Goal: Connect with others: Connect with others

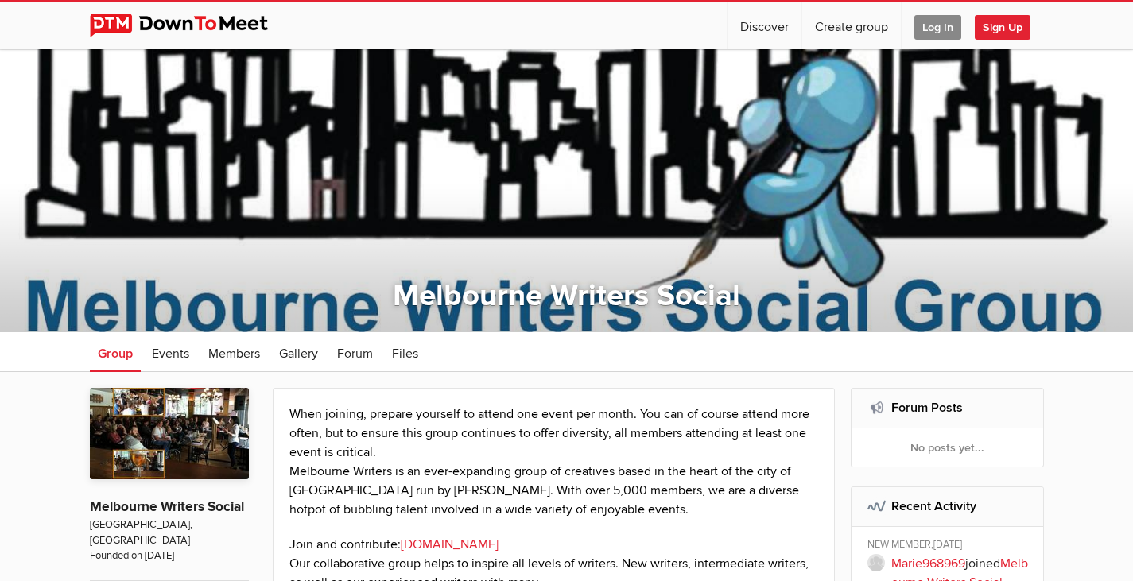
click at [937, 29] on span "Log In" at bounding box center [937, 27] width 47 height 25
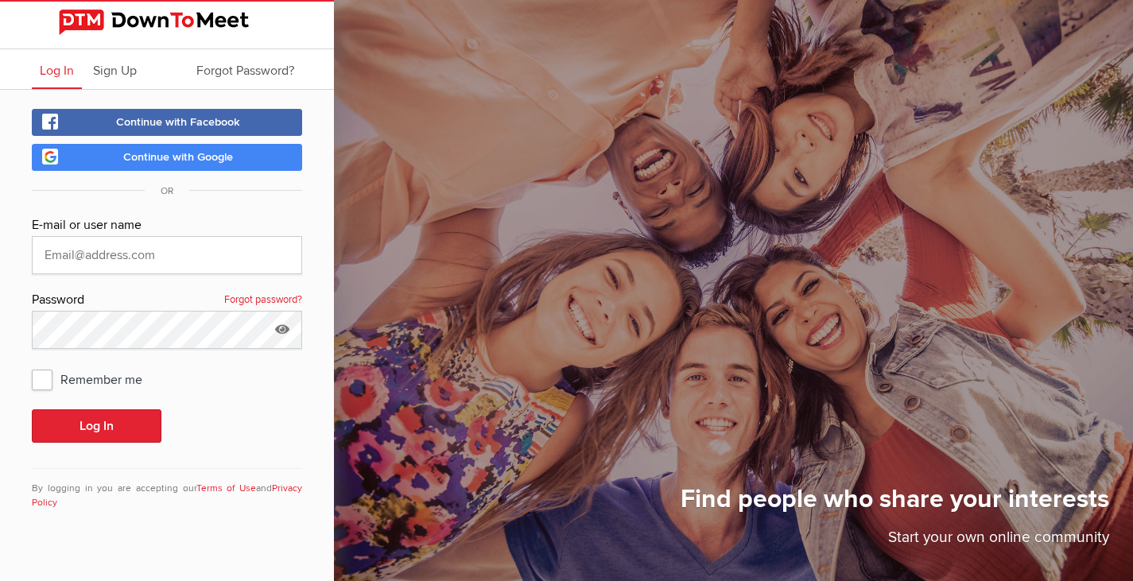
click at [188, 160] on span "Continue with Google" at bounding box center [178, 157] width 110 height 14
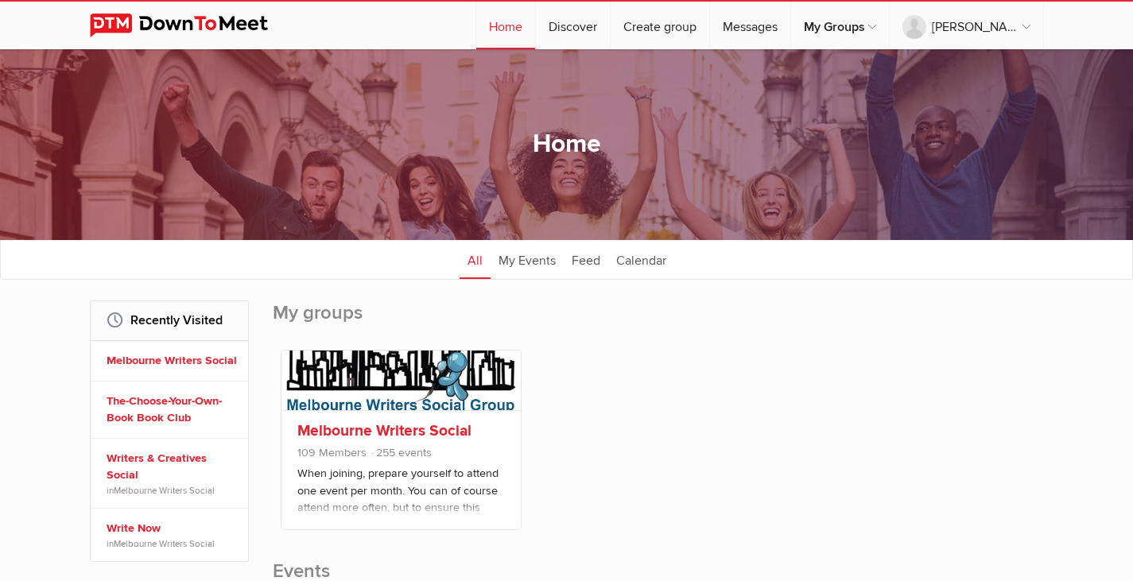
click at [427, 431] on link "Melbourne Writers Social" at bounding box center [384, 430] width 174 height 19
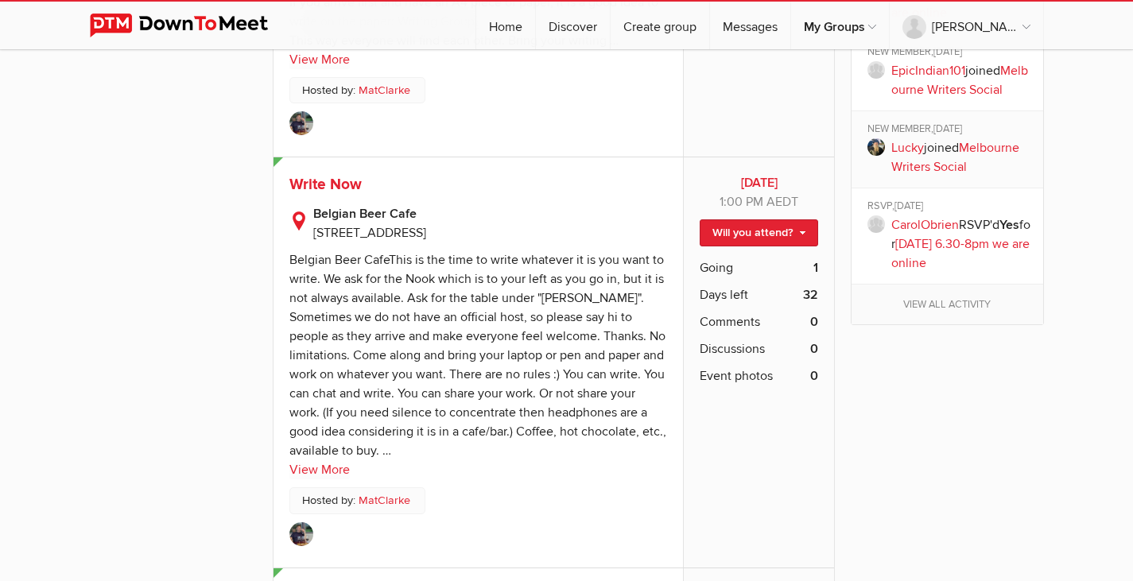
scroll to position [1976, 0]
click at [817, 273] on b "1" at bounding box center [815, 268] width 5 height 19
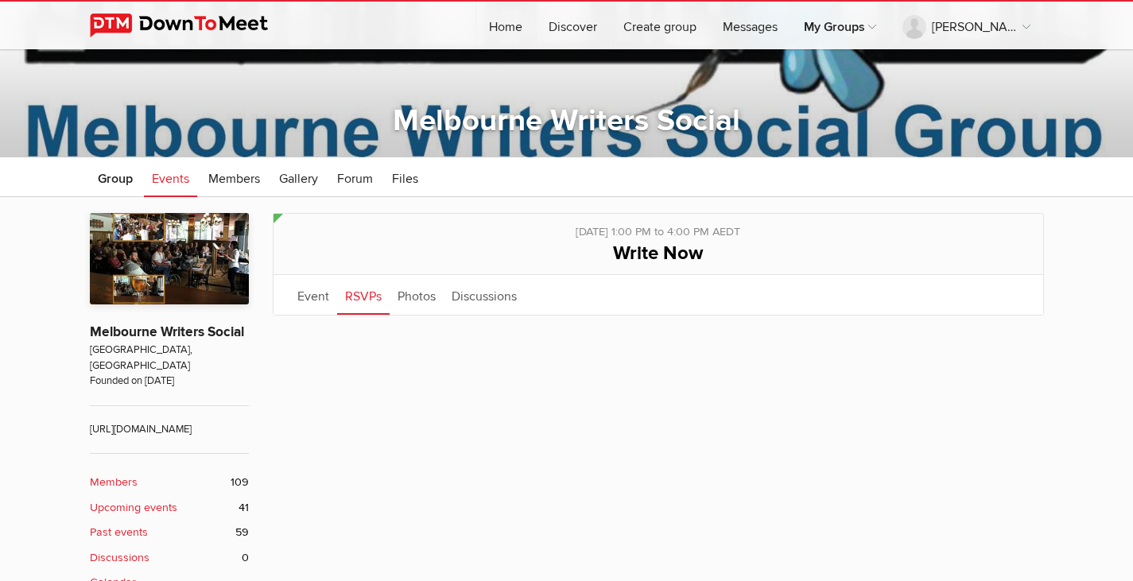
scroll to position [163, 0]
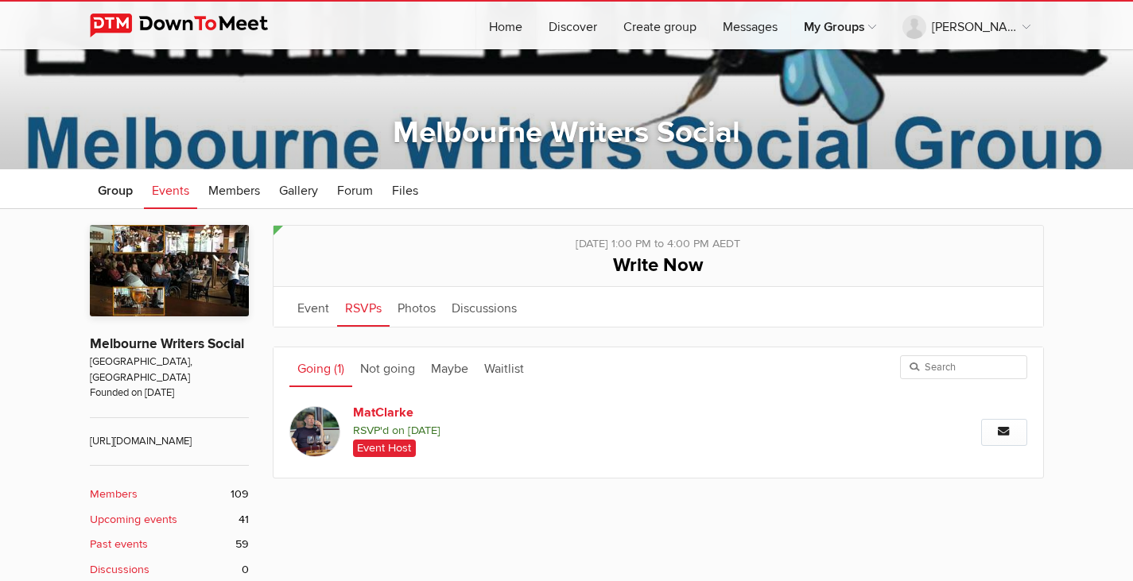
click at [318, 425] on img at bounding box center [314, 431] width 51 height 51
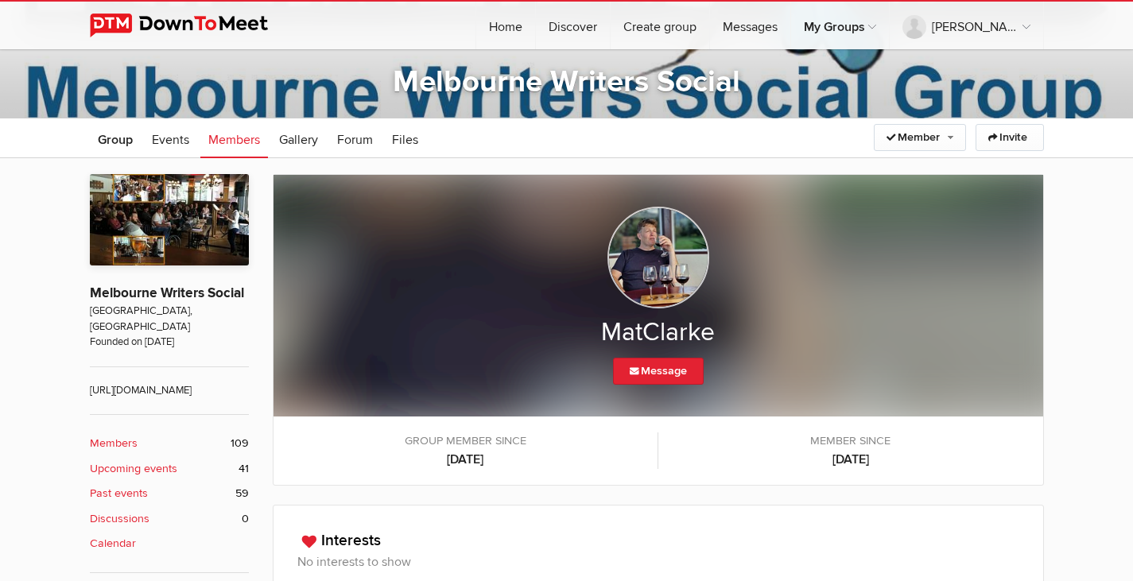
scroll to position [211, 0]
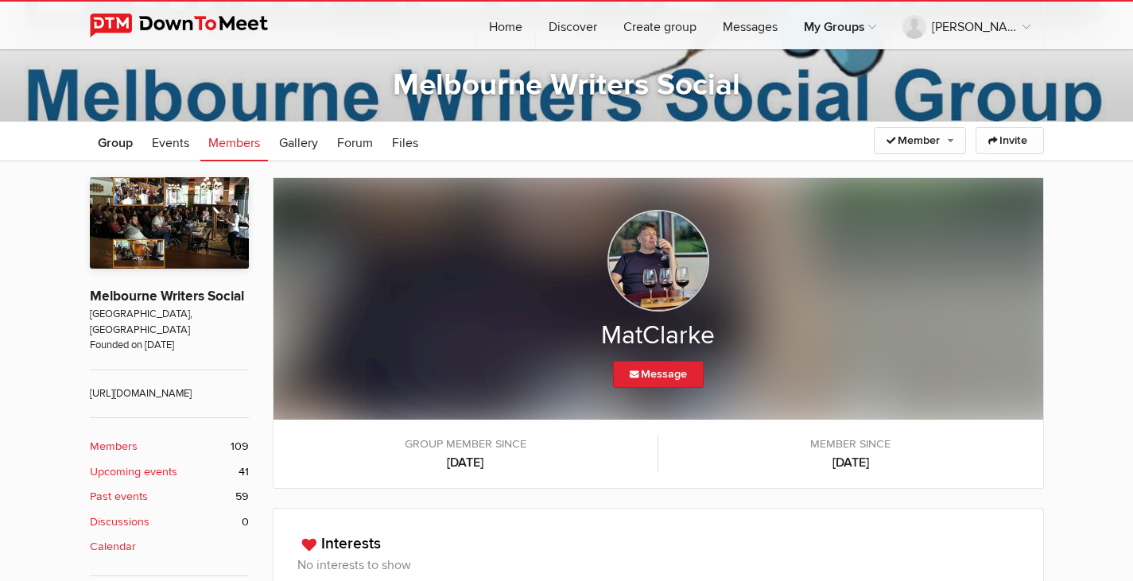
click at [147, 25] on img at bounding box center [191, 26] width 203 height 24
